Goal: Task Accomplishment & Management: Manage account settings

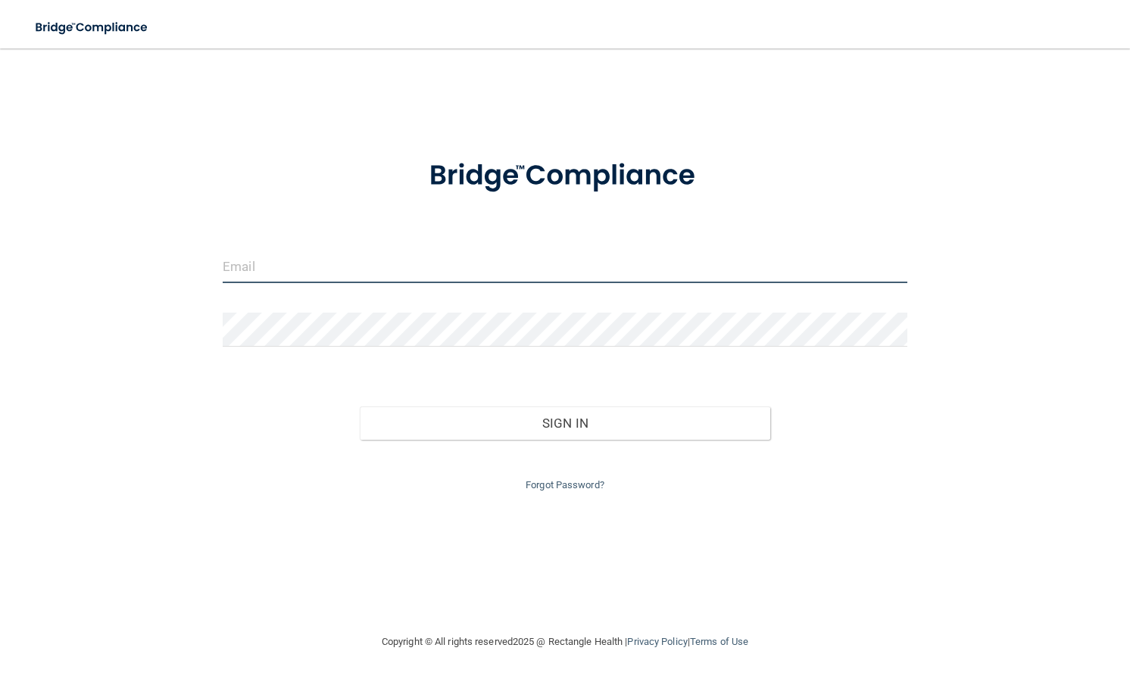
type input "[PERSON_NAME][EMAIL_ADDRESS][DOMAIN_NAME]"
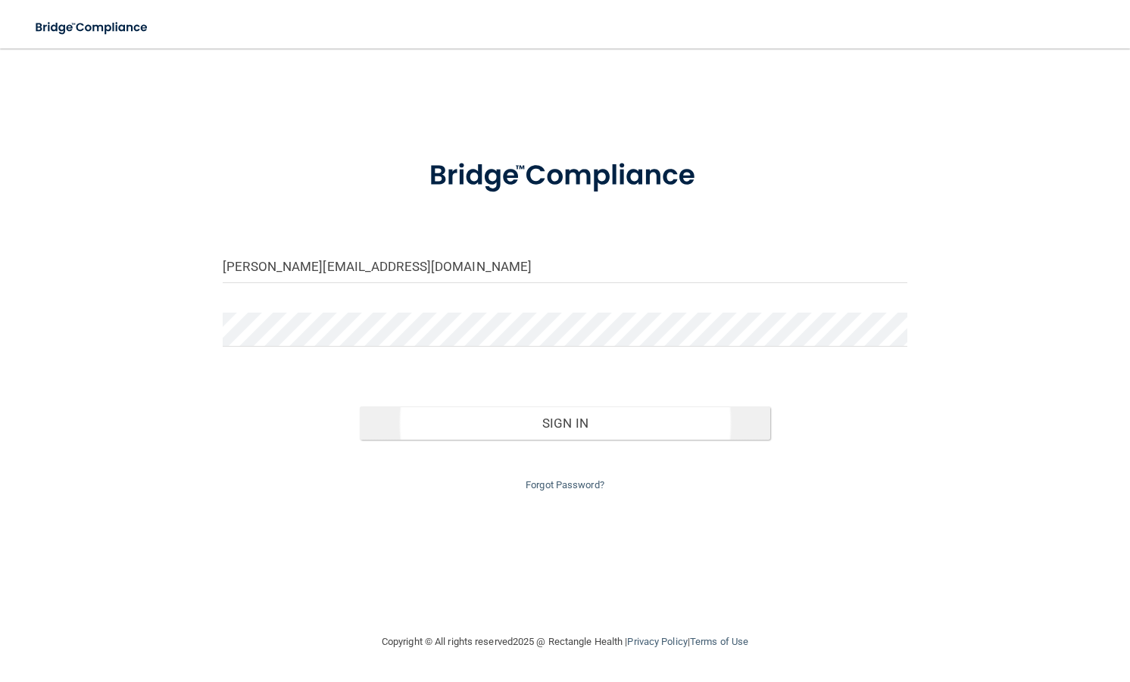
click at [393, 407] on button "Sign In" at bounding box center [565, 423] width 410 height 33
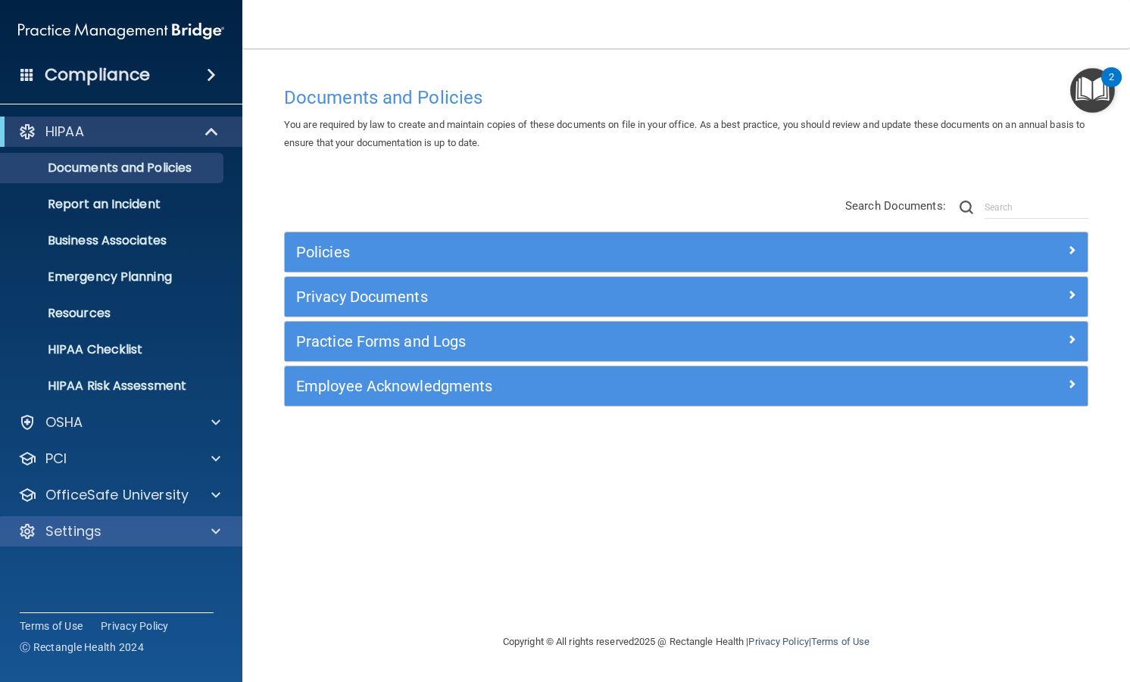
click at [30, 535] on div at bounding box center [27, 532] width 18 height 18
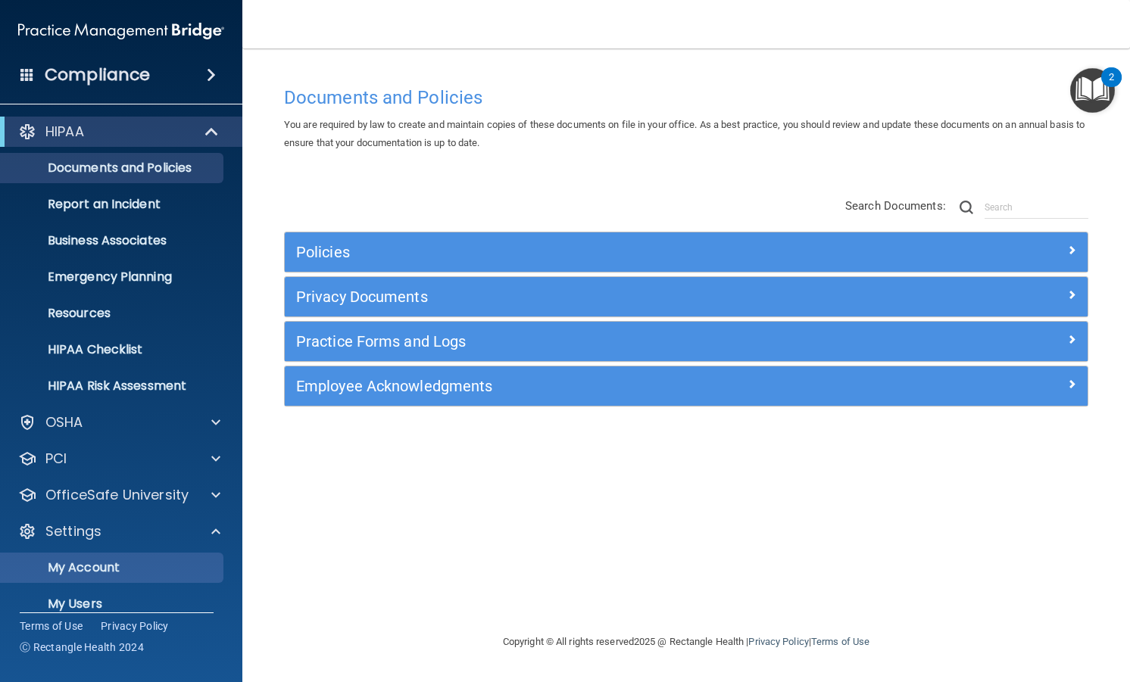
scroll to position [43, 0]
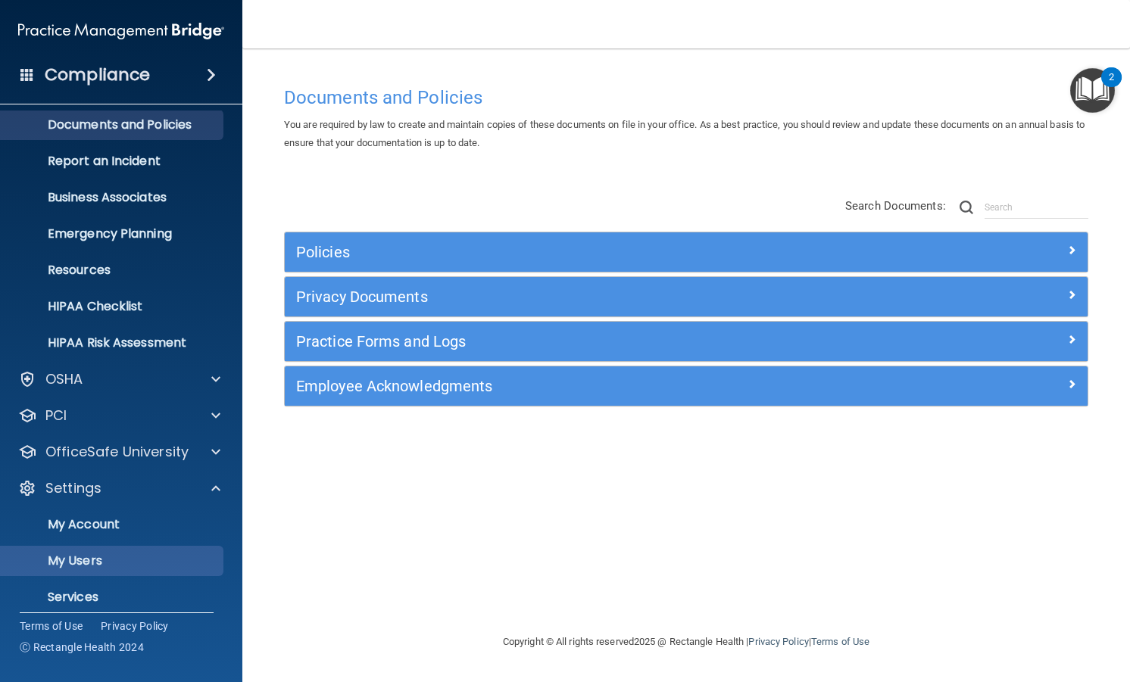
click at [55, 560] on p "My Users" at bounding box center [113, 561] width 207 height 15
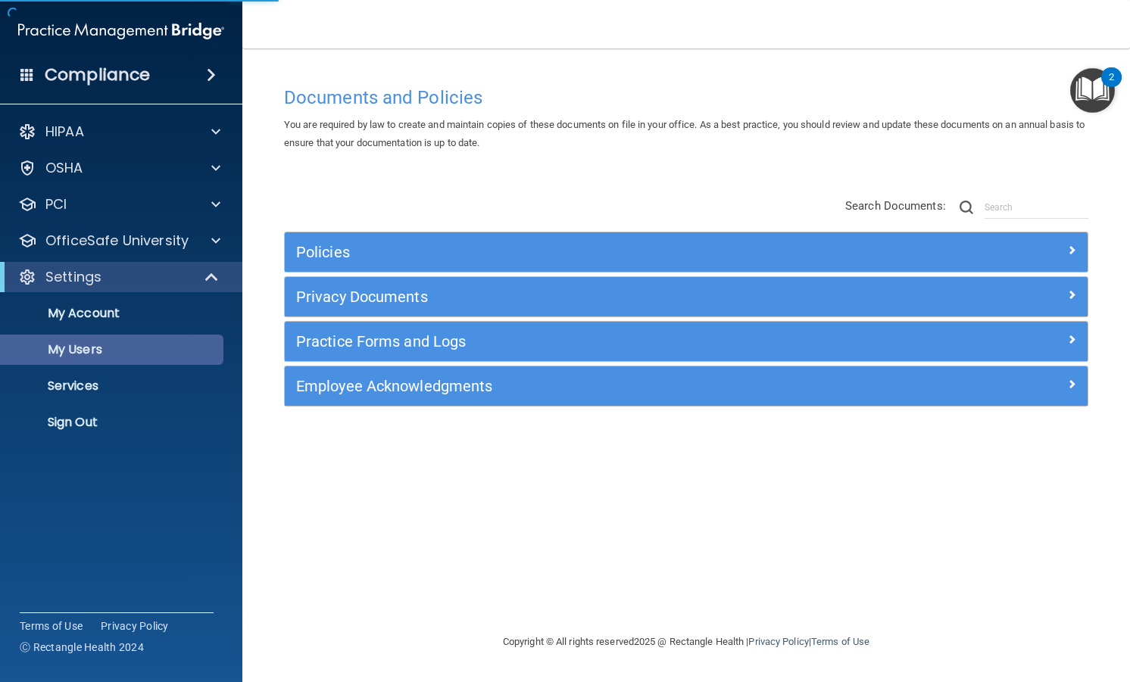
select select "20"
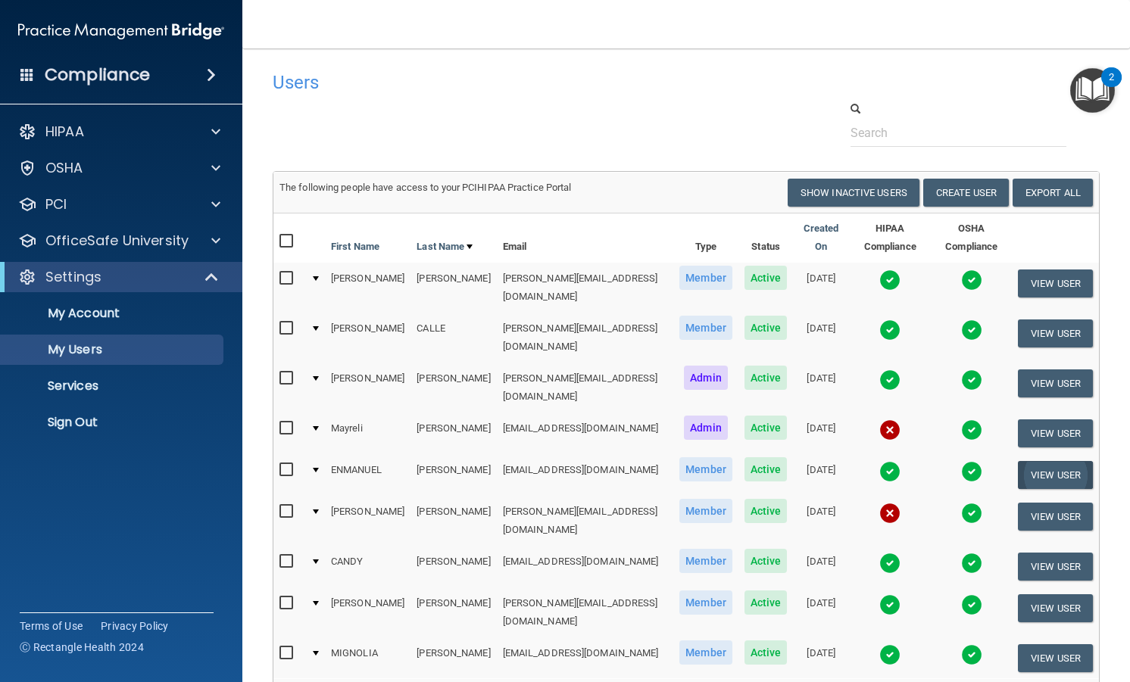
click at [1029, 461] on button "View User" at bounding box center [1055, 475] width 75 height 28
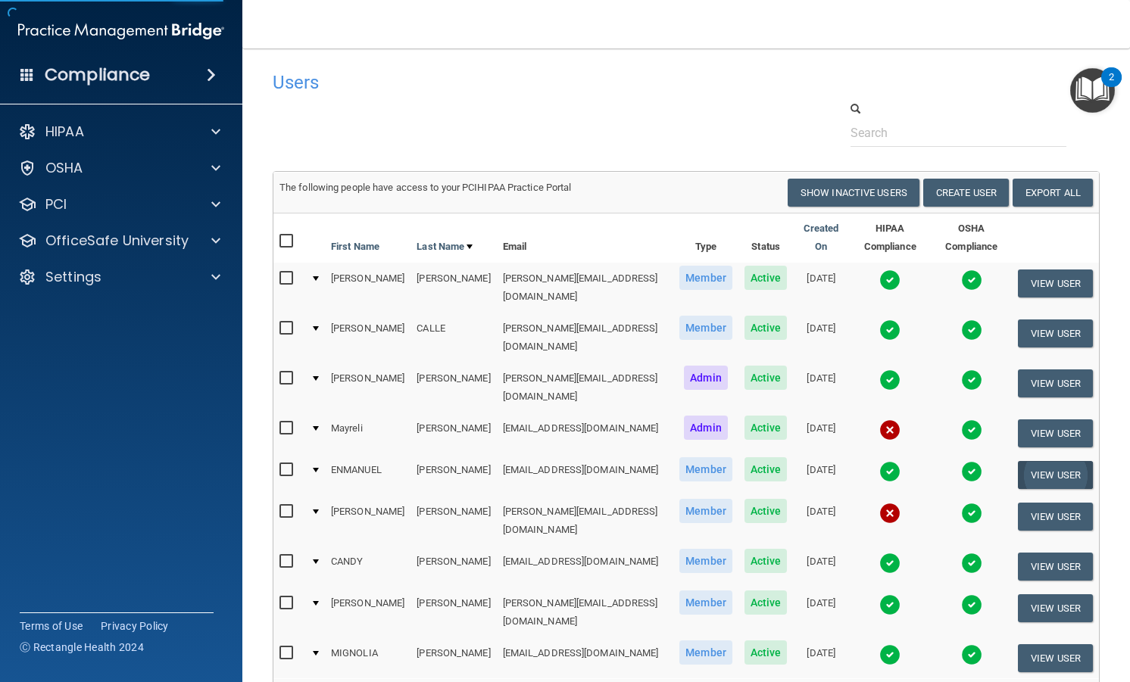
click at [1020, 461] on button "View User" at bounding box center [1055, 475] width 75 height 28
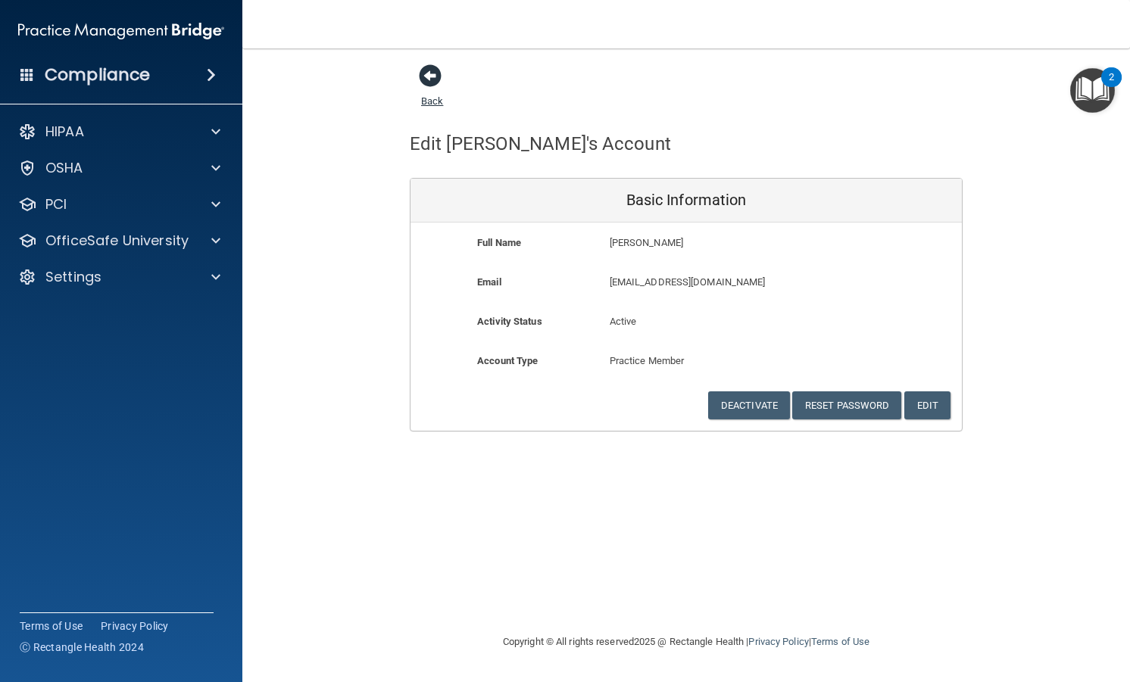
click at [424, 78] on span at bounding box center [430, 75] width 23 height 23
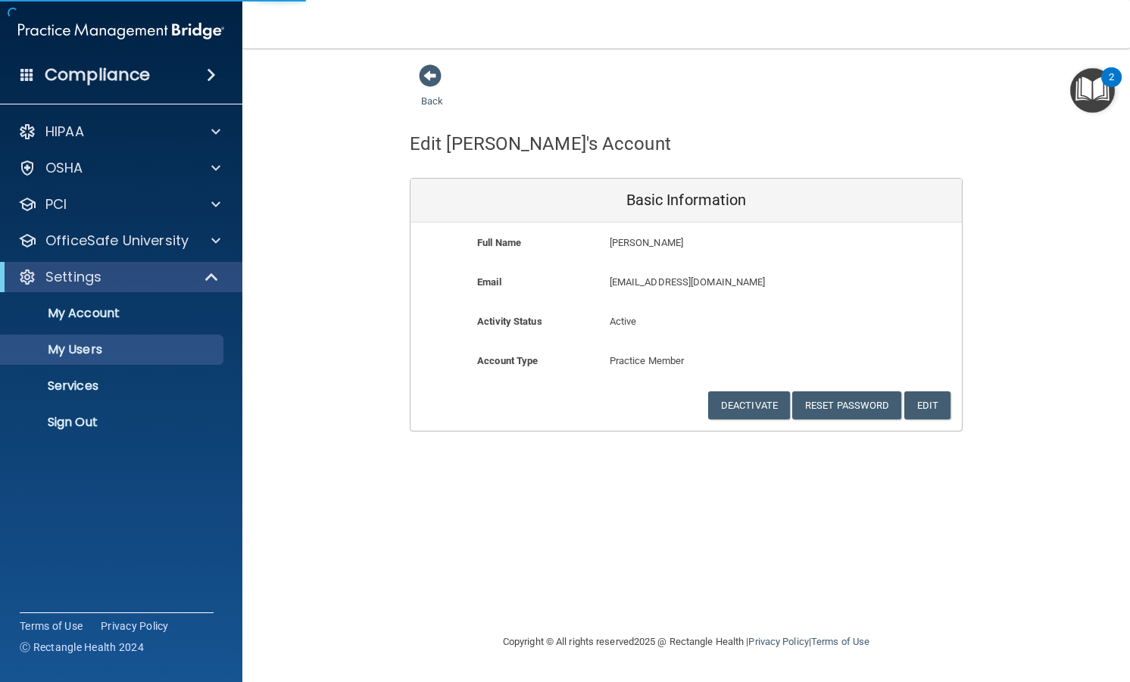
select select "20"
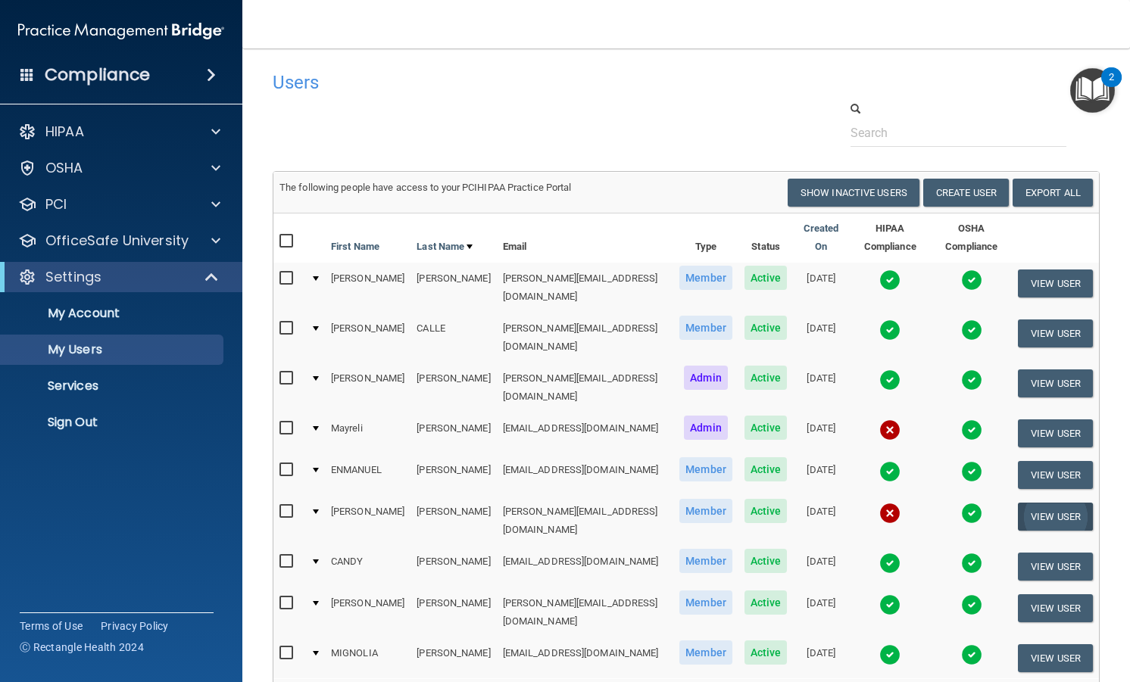
click at [1032, 503] on button "View User" at bounding box center [1055, 517] width 75 height 28
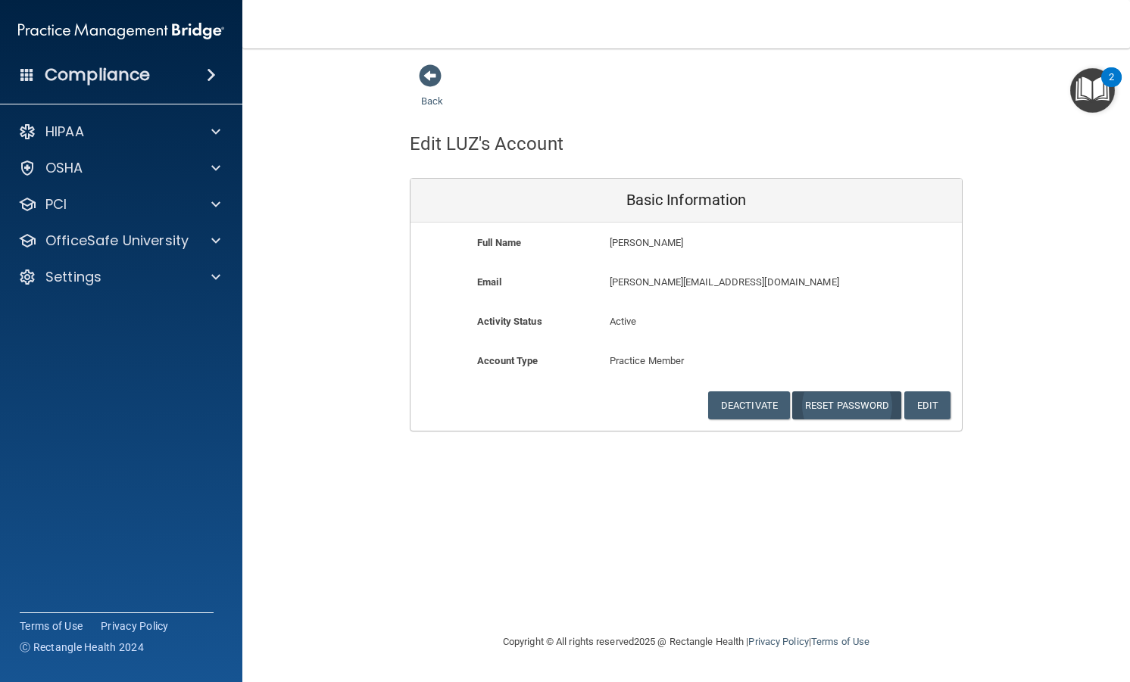
click at [832, 398] on button "Reset Password" at bounding box center [846, 406] width 109 height 28
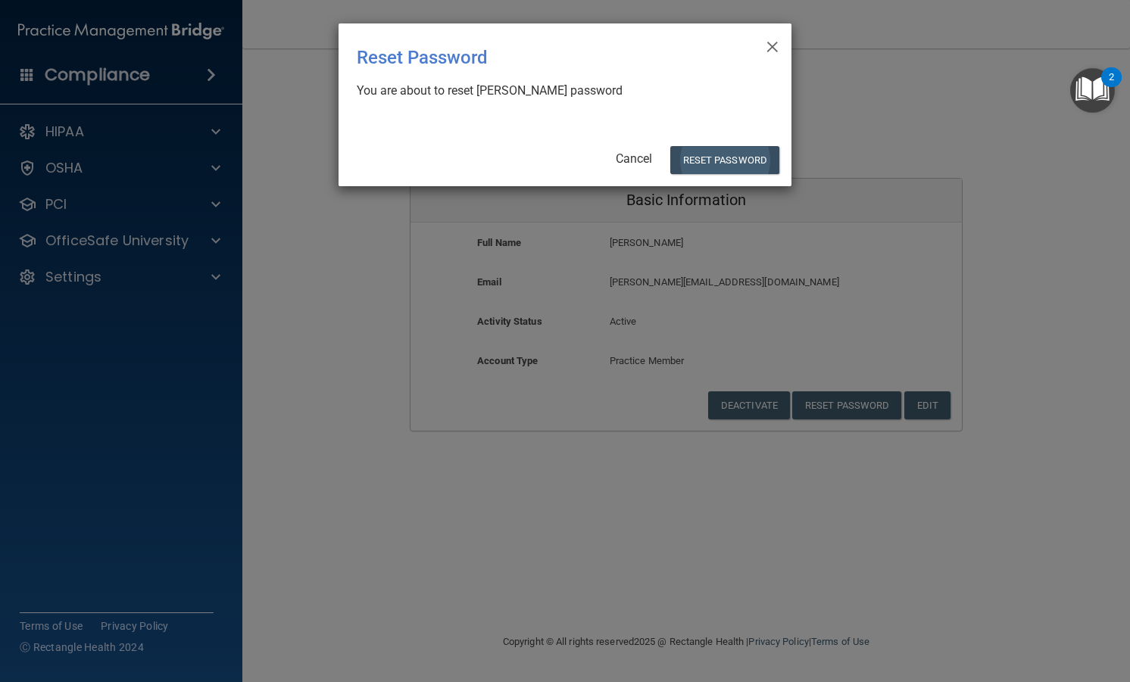
click at [722, 161] on button "Reset Password" at bounding box center [724, 160] width 109 height 28
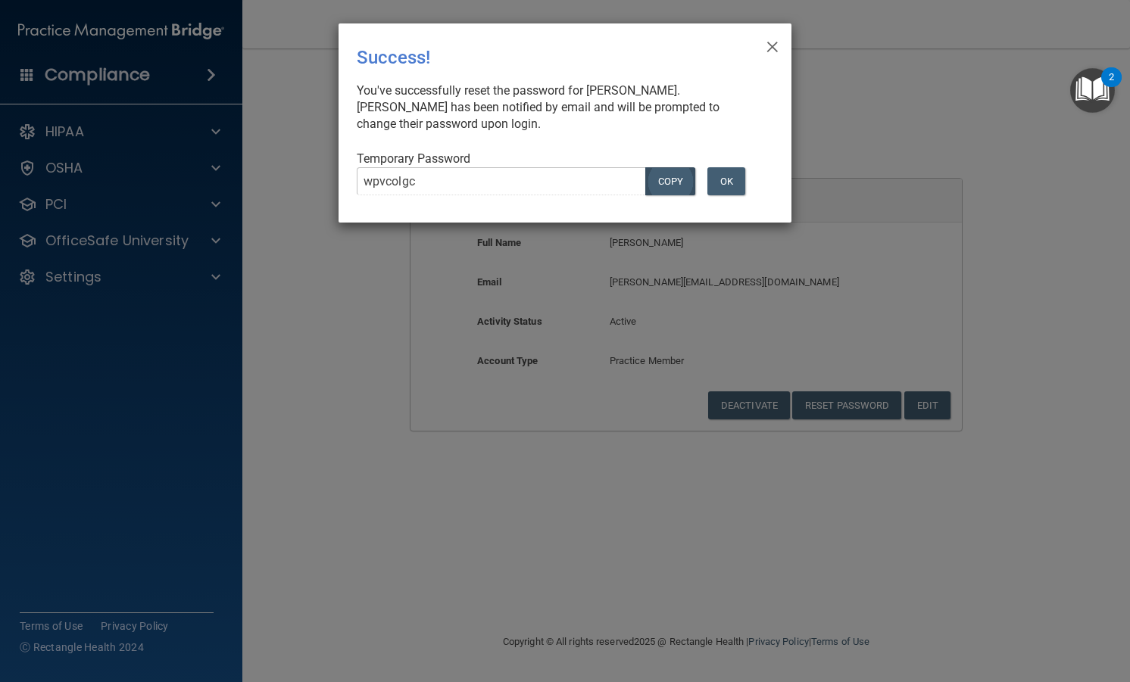
click at [660, 186] on button "COPY" at bounding box center [670, 181] width 50 height 28
click at [719, 186] on button "OK" at bounding box center [726, 181] width 38 height 28
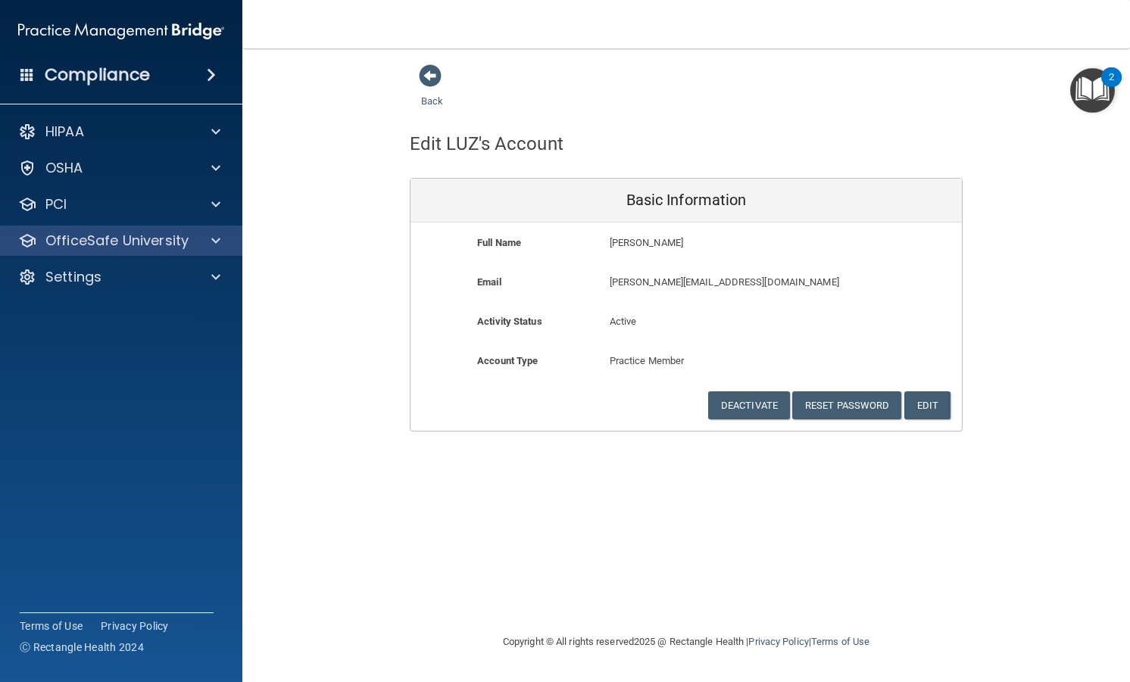
click at [236, 231] on div "OfficeSafe University" at bounding box center [121, 241] width 243 height 30
click at [705, 146] on div "Edit LUZ's Account" at bounding box center [686, 144] width 576 height 37
click at [342, 136] on div "Back Edit LUZ's Account Basic Information Full Name [PERSON_NAME] [PERSON_NAME]…" at bounding box center [686, 248] width 827 height 368
